Goal: Task Accomplishment & Management: Use online tool/utility

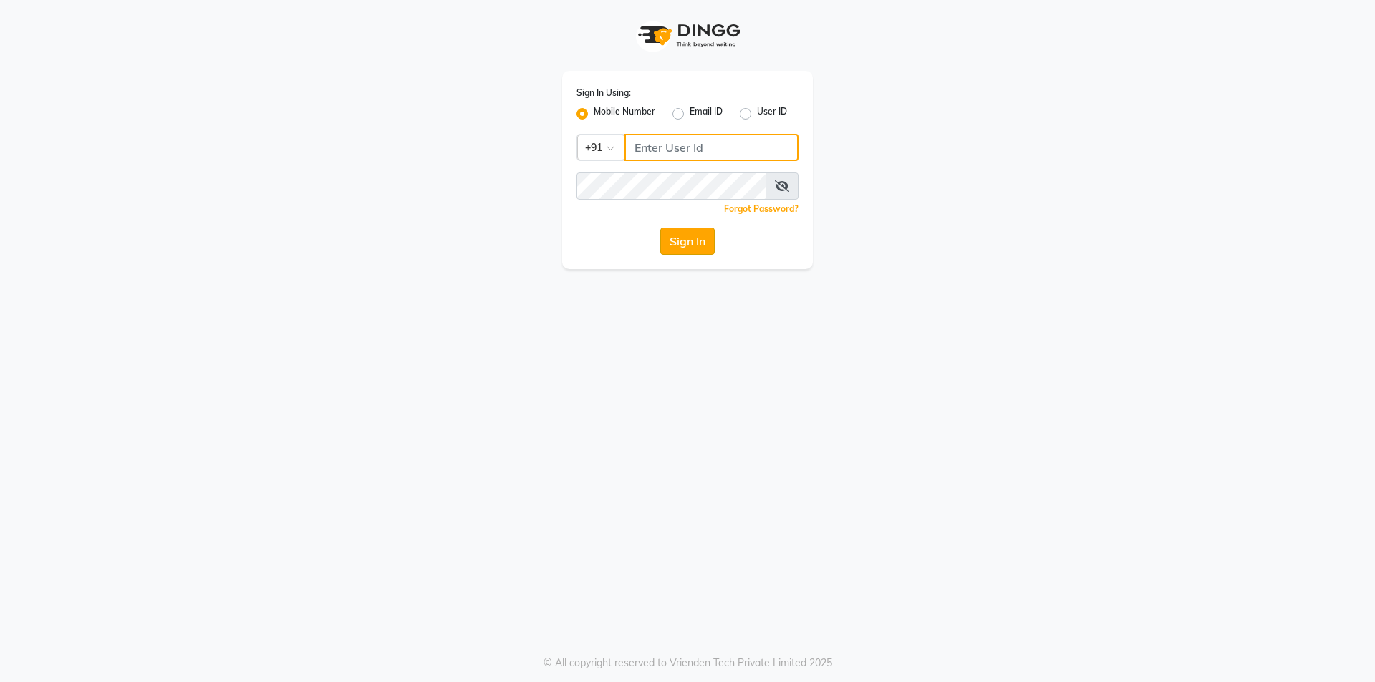
type input "9566910228"
click at [668, 246] on button "Sign In" at bounding box center [687, 241] width 54 height 27
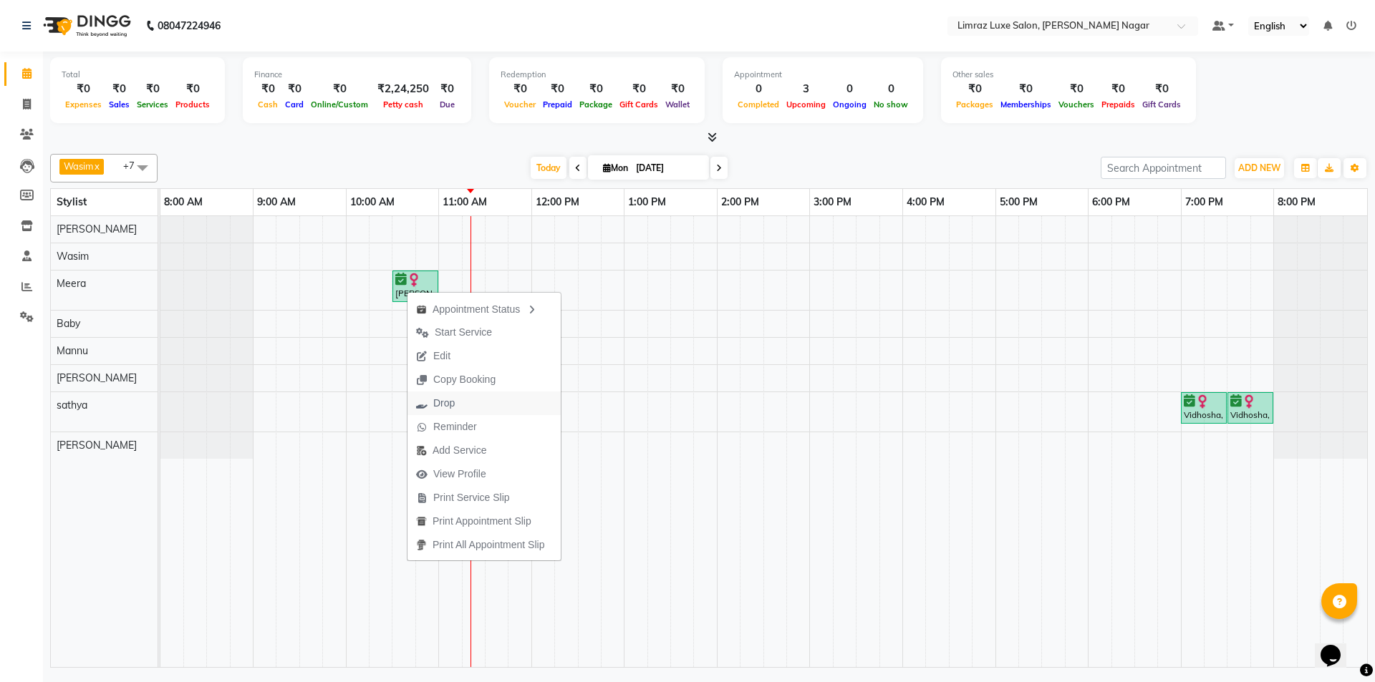
click at [449, 402] on span "Drop" at bounding box center [443, 403] width 21 height 15
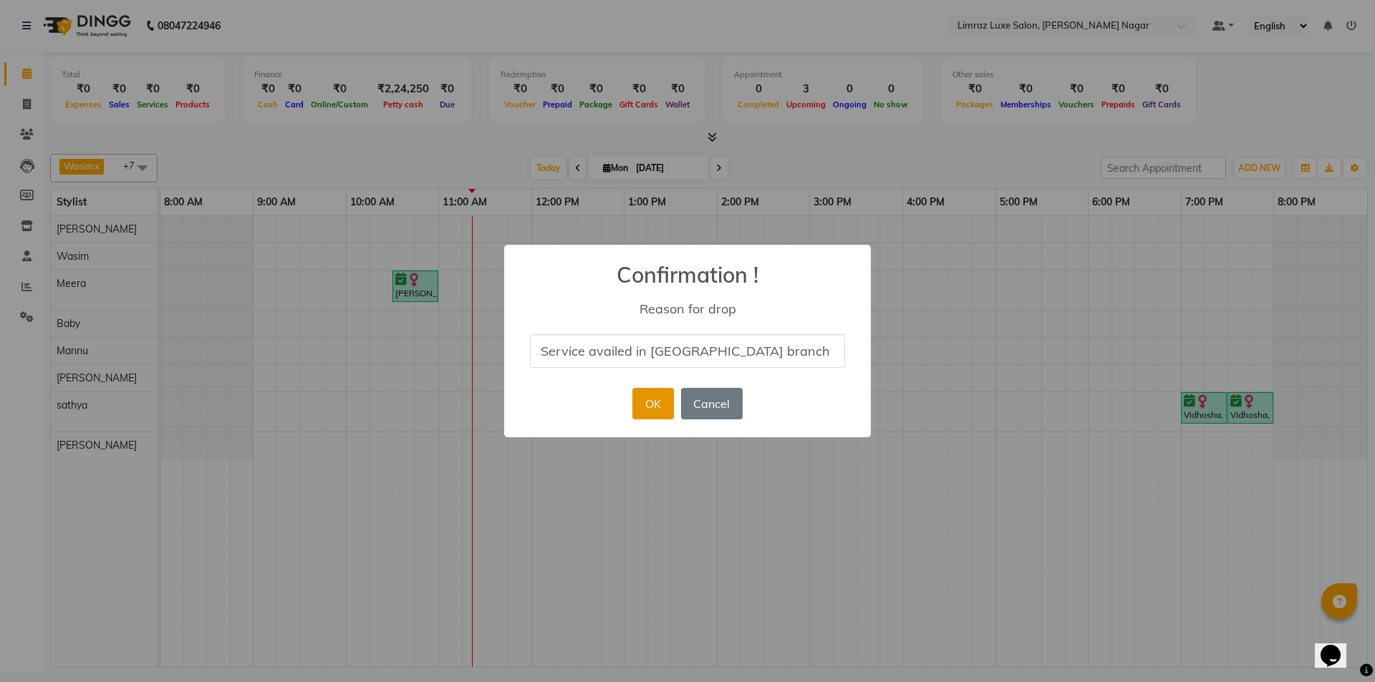
type input "Service availed in [GEOGRAPHIC_DATA] branch"
click at [657, 409] on button "OK" at bounding box center [652, 404] width 41 height 32
